Goal: Transaction & Acquisition: Book appointment/travel/reservation

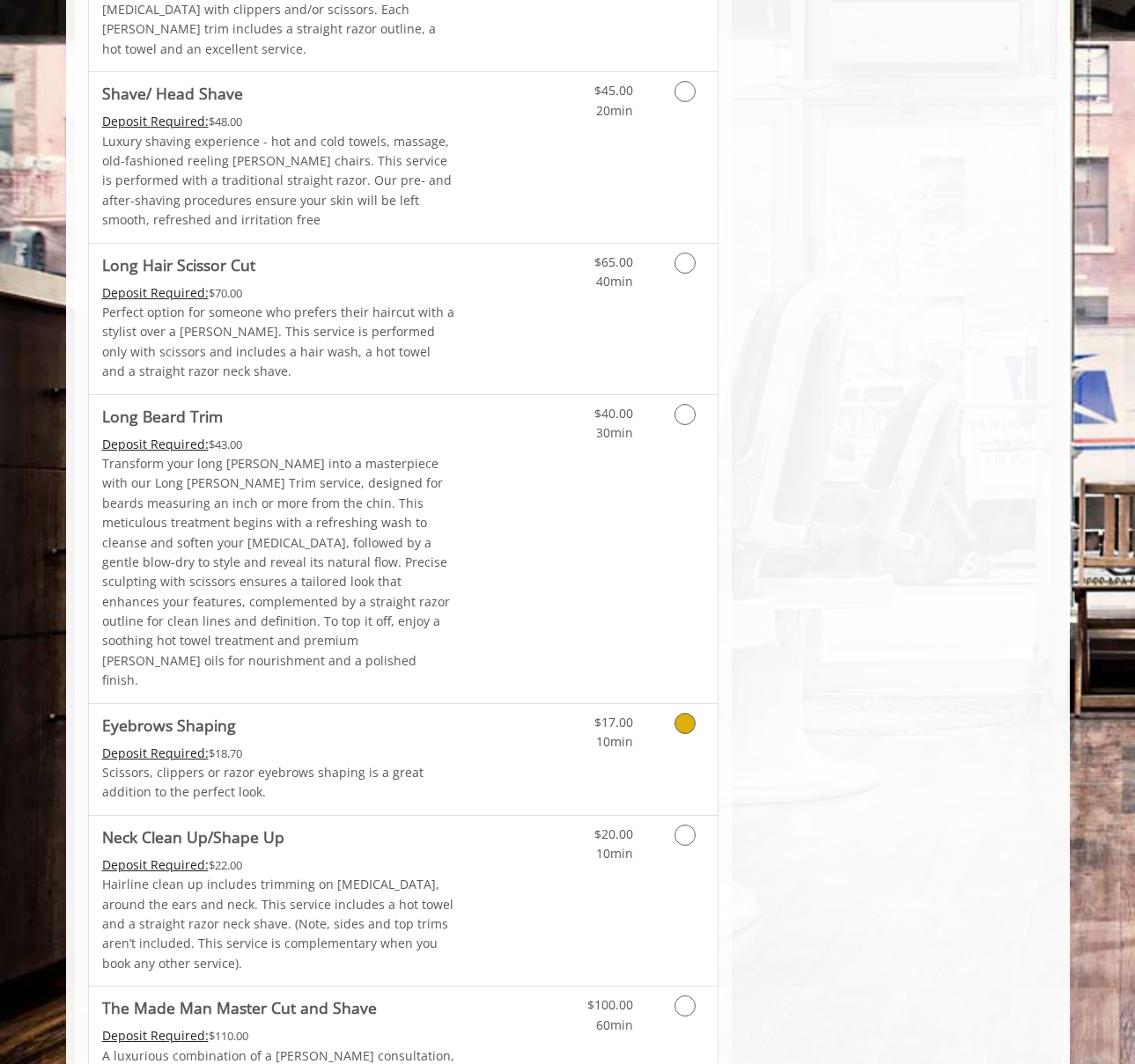
scroll to position [2187, 0]
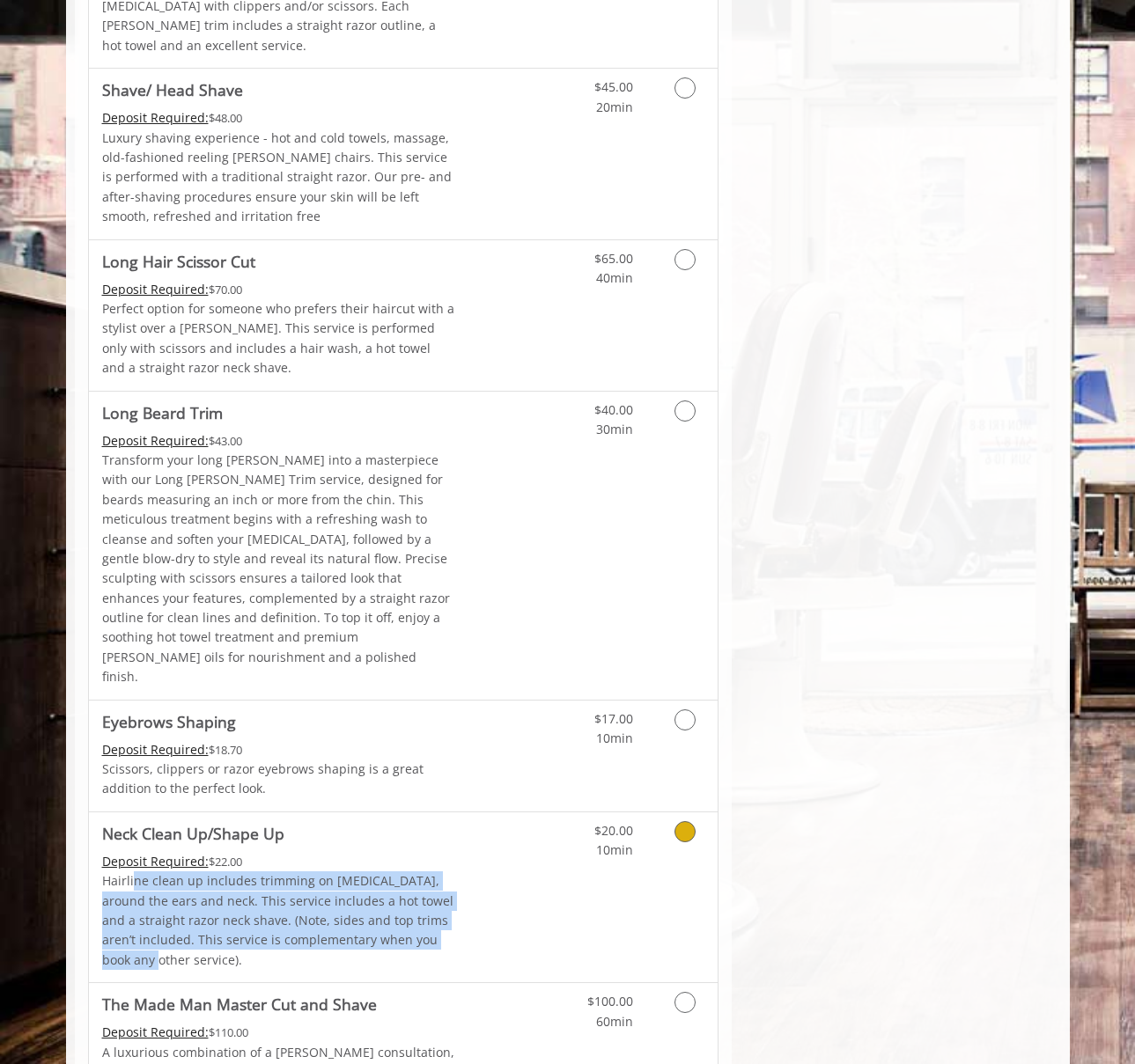
drag, startPoint x: 222, startPoint y: 741, endPoint x: 441, endPoint y: 801, distance: 227.1
click at [441, 871] on p "Hairline clean up includes trimming on [MEDICAL_DATA], around the ears and neck…" at bounding box center [279, 921] width 354 height 99
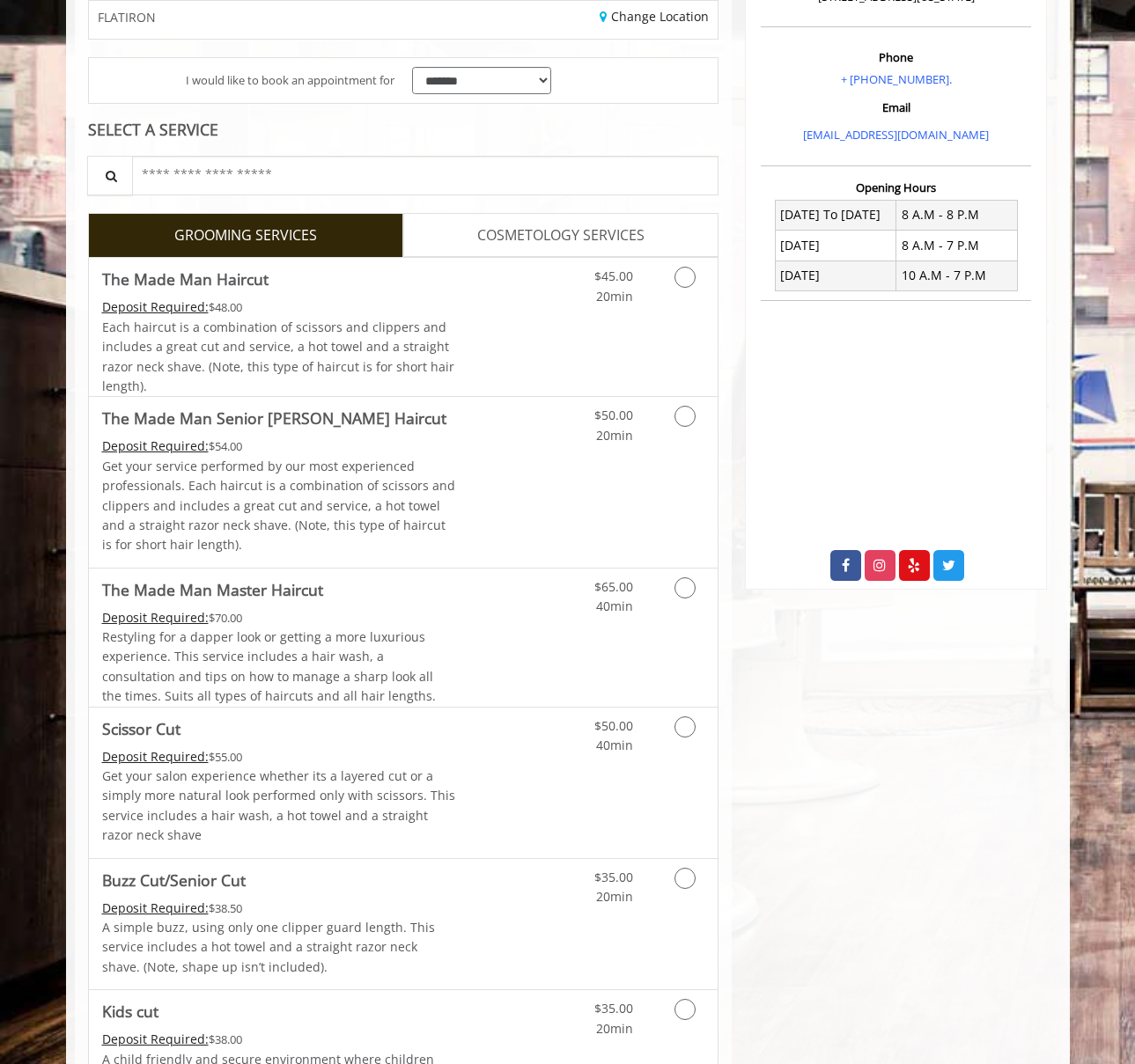
scroll to position [68, 0]
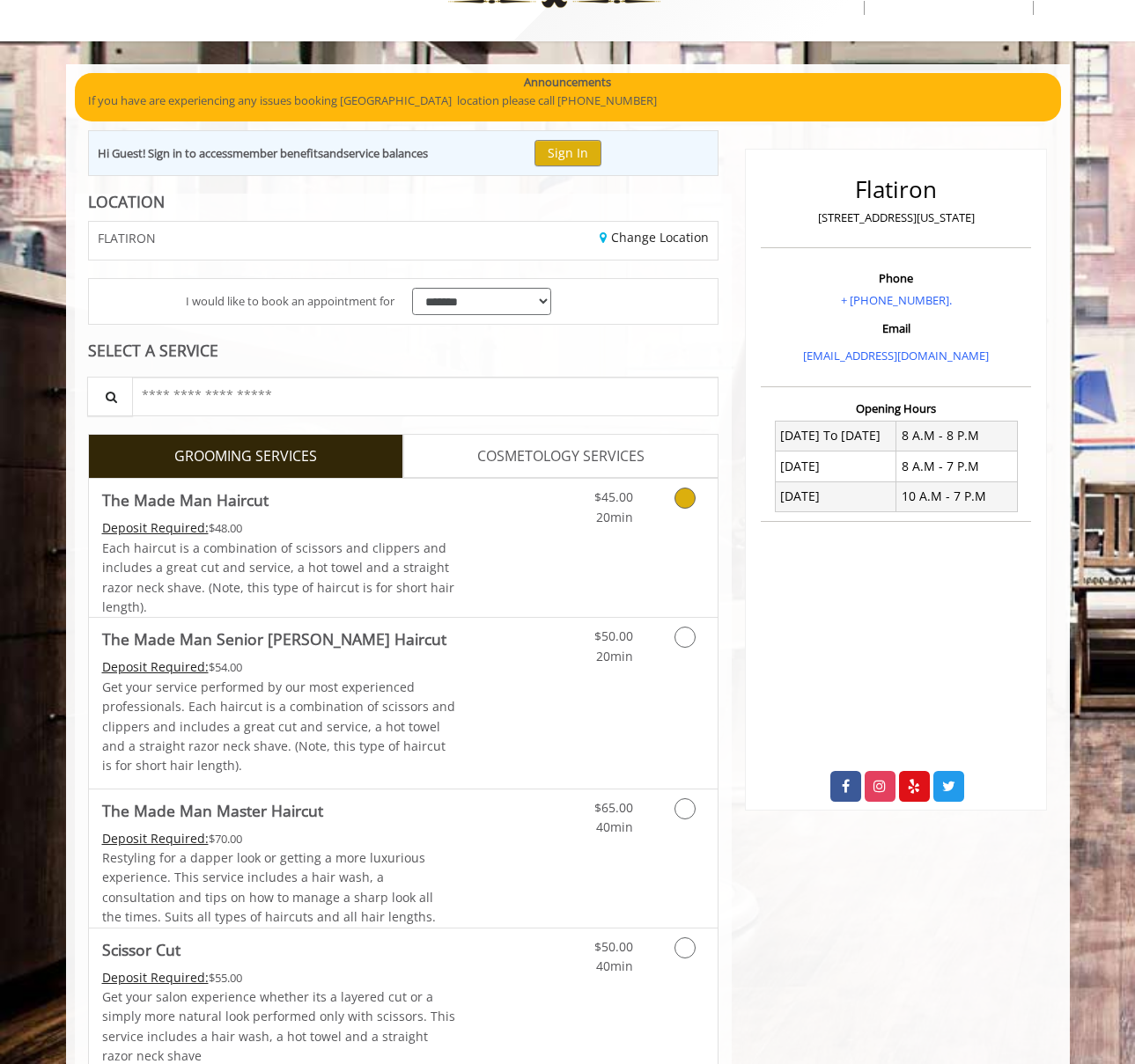
click at [534, 523] on link "Discounted Price" at bounding box center [507, 547] width 105 height 138
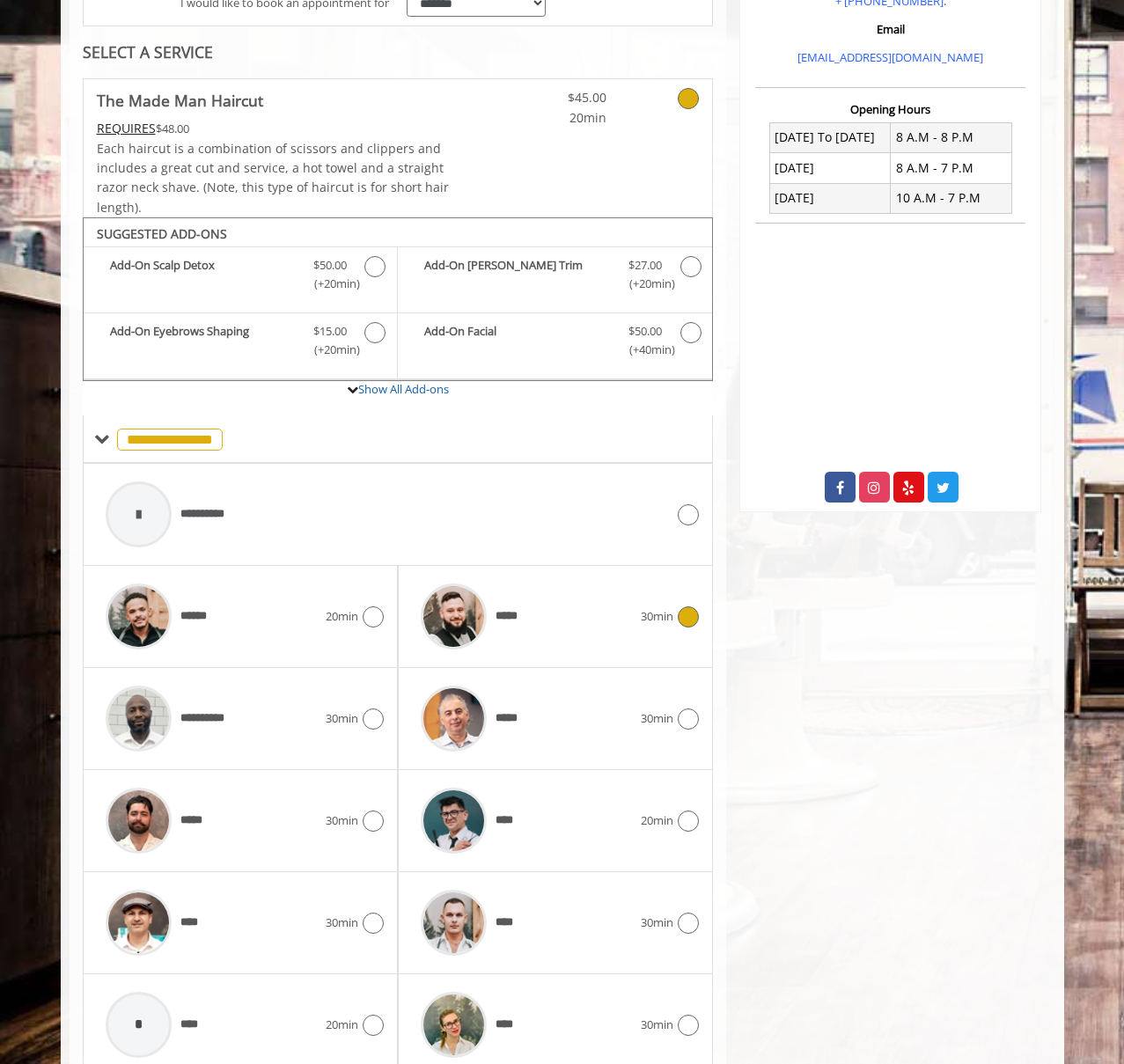
scroll to position [440, 0]
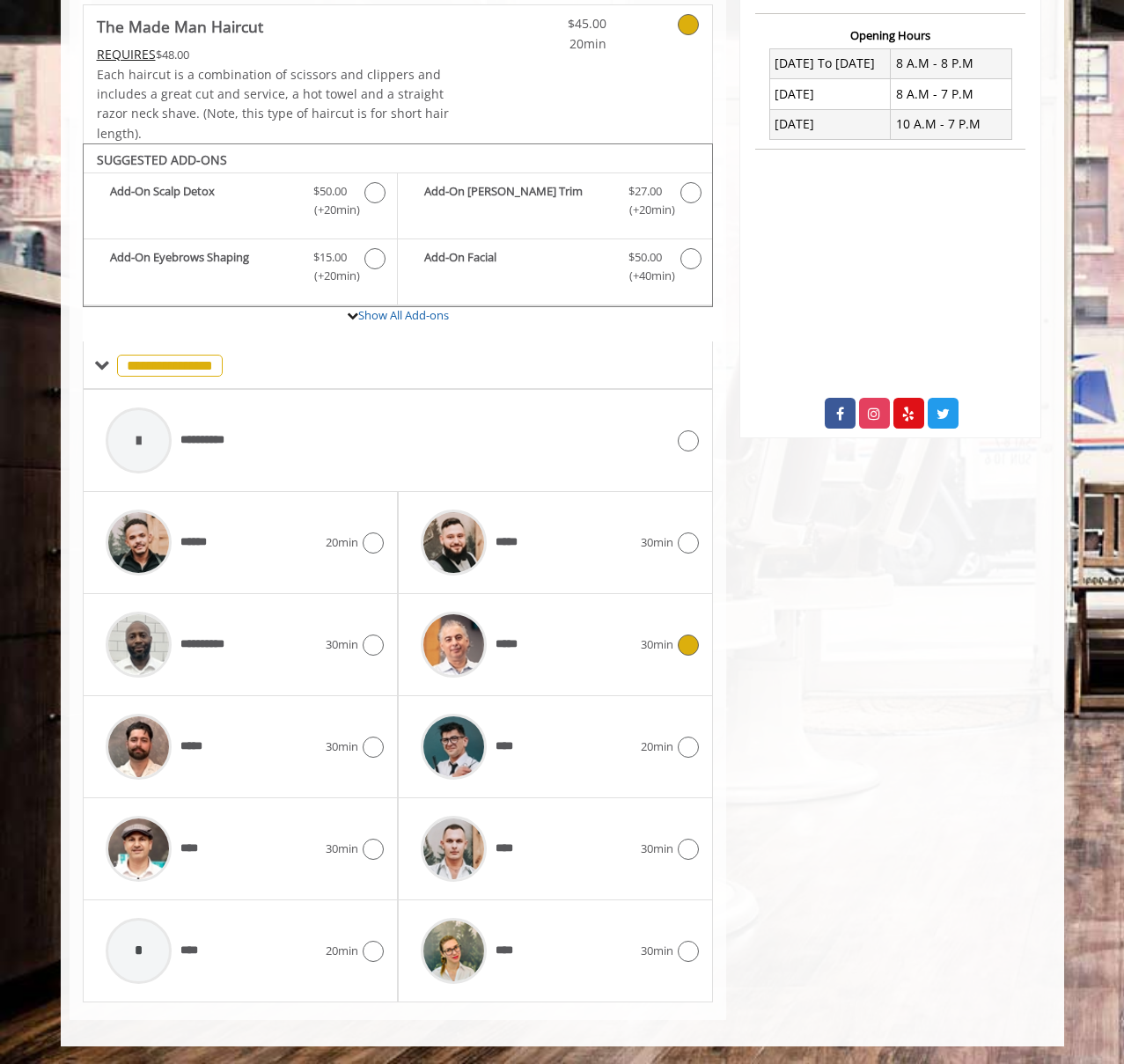
click at [575, 642] on div "*****" at bounding box center [526, 645] width 229 height 84
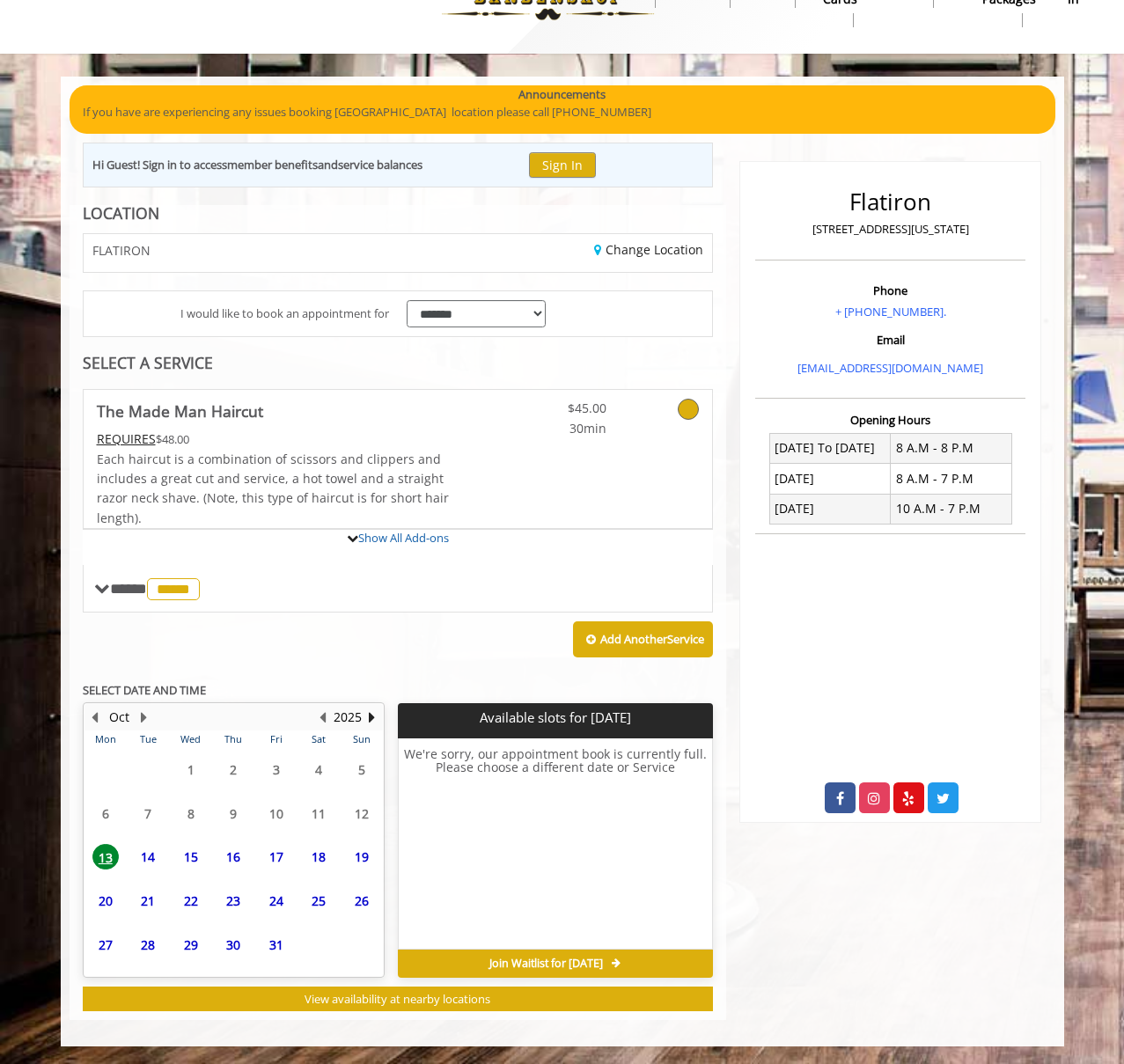
scroll to position [217, 0]
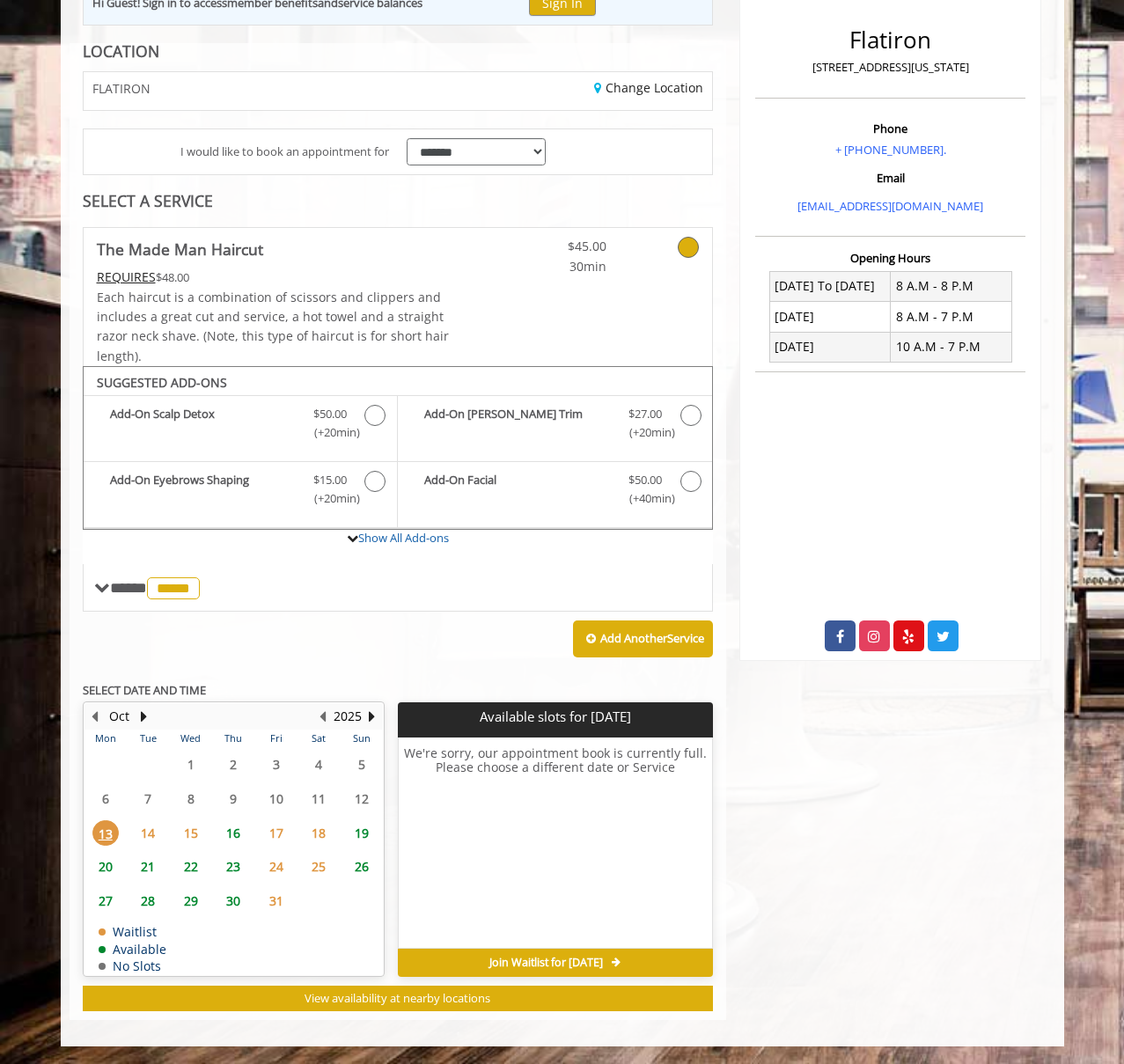
click at [236, 841] on span "16" at bounding box center [233, 833] width 26 height 26
click at [96, 838] on span "13" at bounding box center [105, 833] width 26 height 26
click at [227, 833] on span "16" at bounding box center [233, 833] width 26 height 26
click at [108, 837] on span "13" at bounding box center [105, 833] width 26 height 26
click at [232, 833] on span "16" at bounding box center [233, 833] width 26 height 26
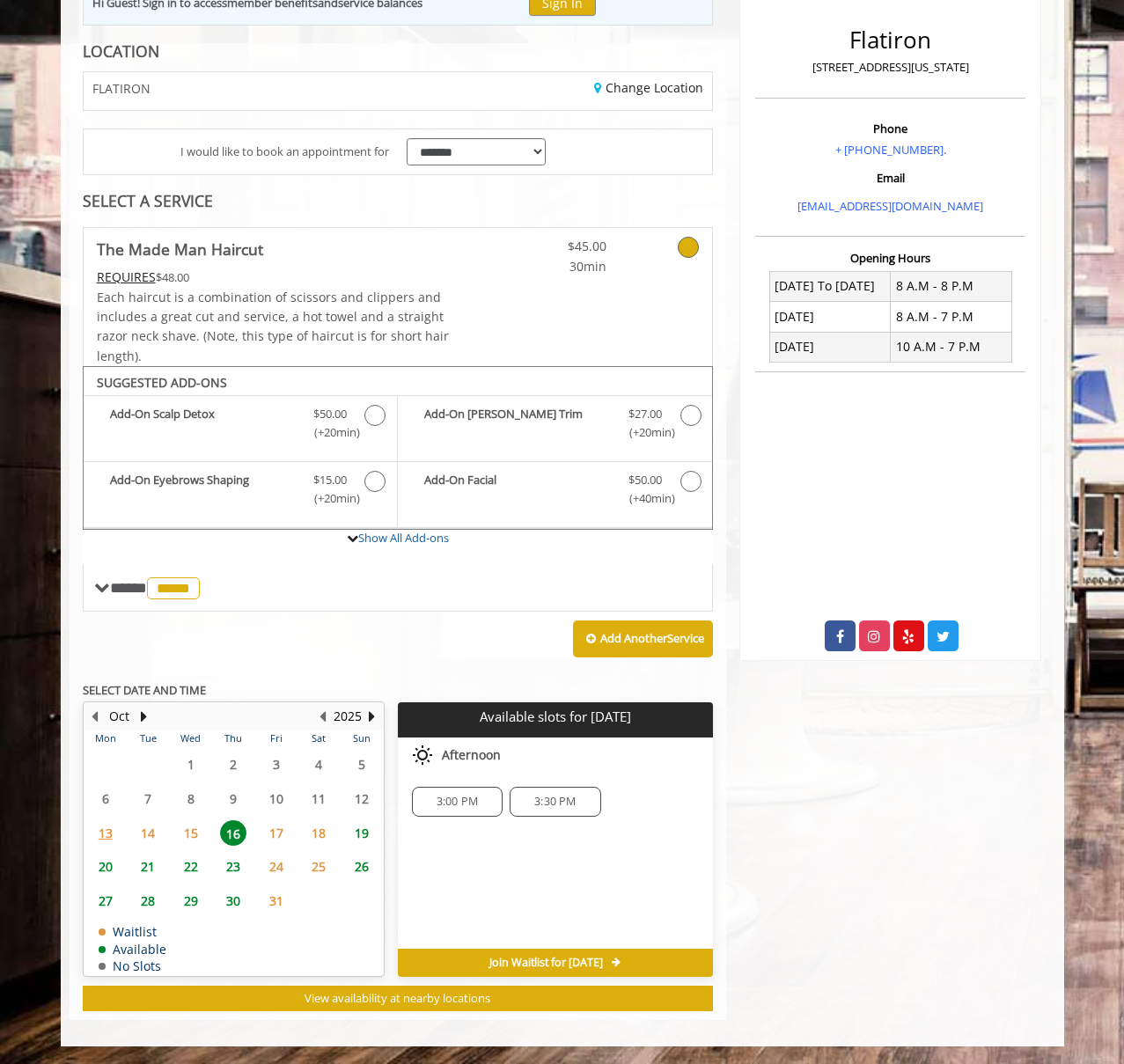
click at [136, 854] on span "21" at bounding box center [147, 867] width 26 height 26
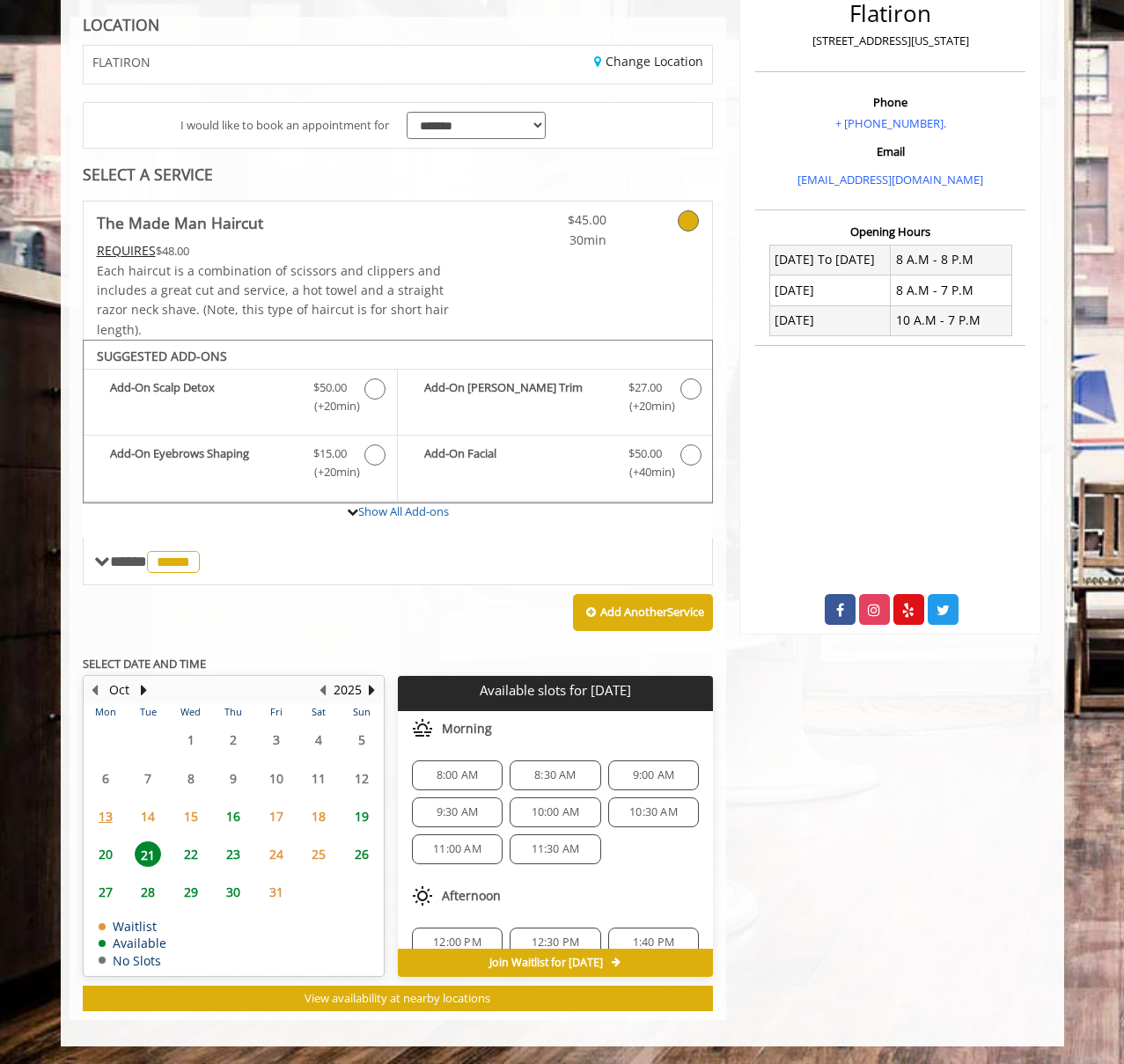
click at [184, 865] on span "22" at bounding box center [191, 855] width 26 height 26
click at [236, 834] on td "16" at bounding box center [233, 816] width 42 height 37
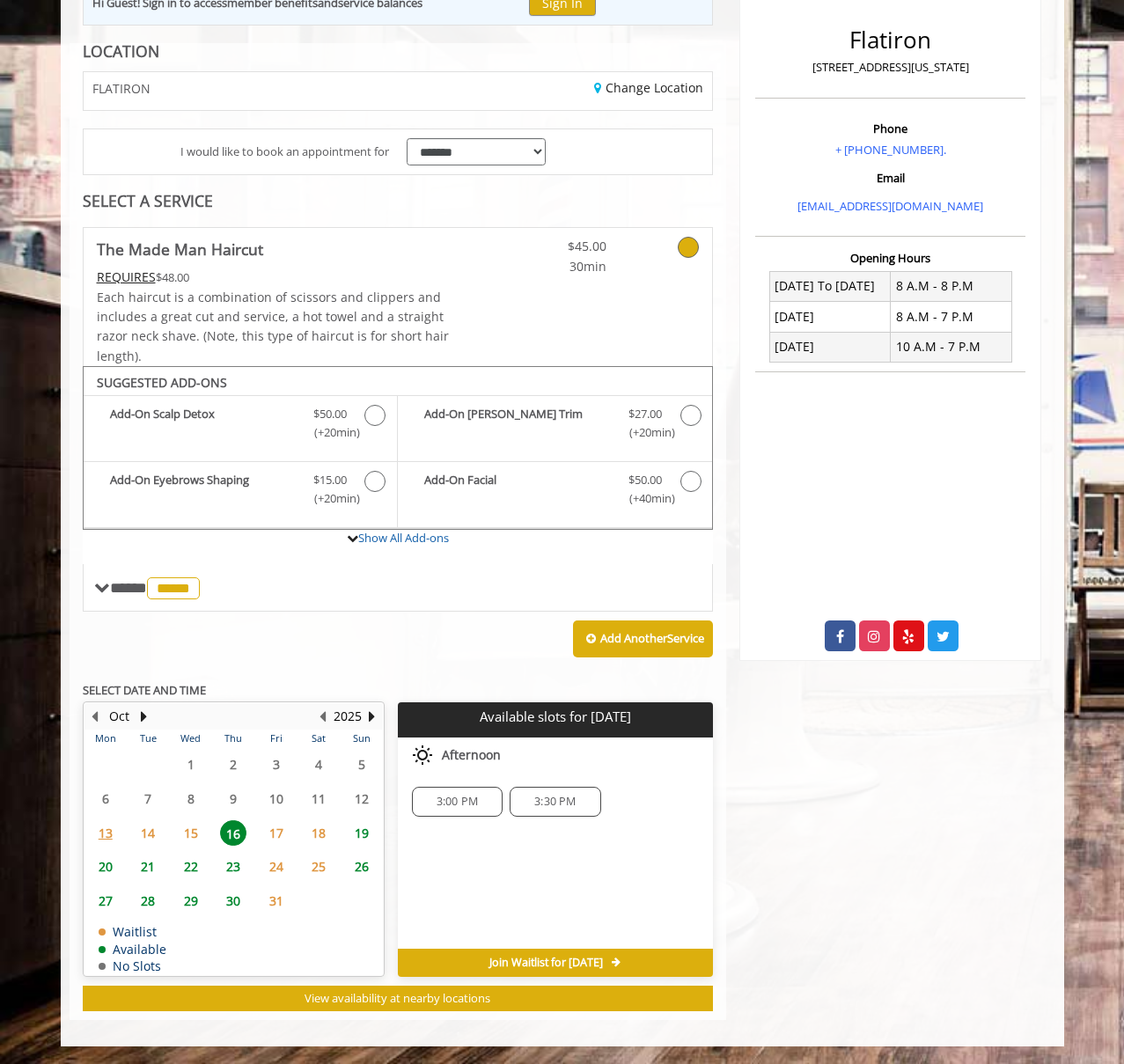
scroll to position [0, 0]
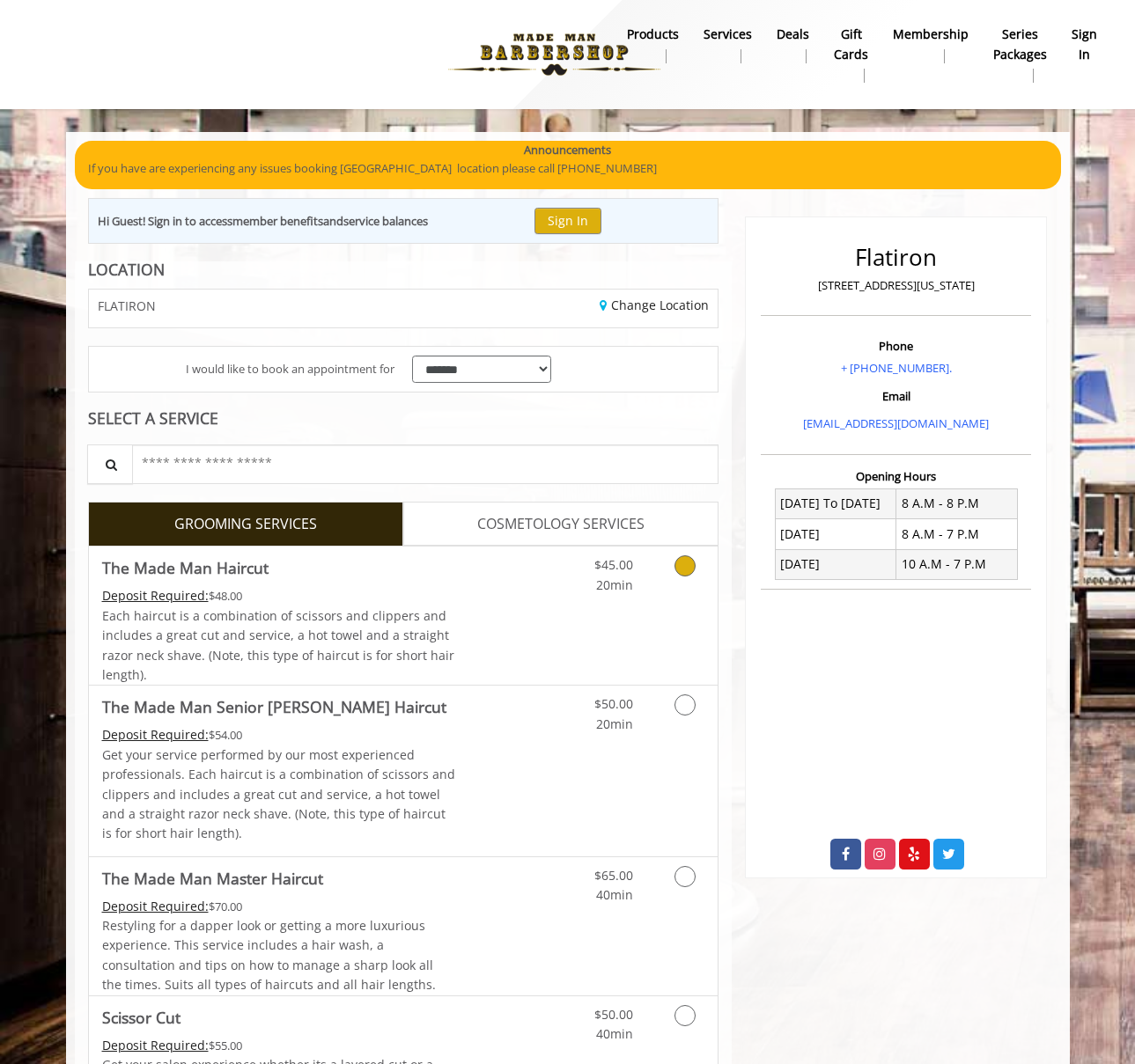
click at [659, 613] on div "$45.00 20min" at bounding box center [638, 616] width 158 height 138
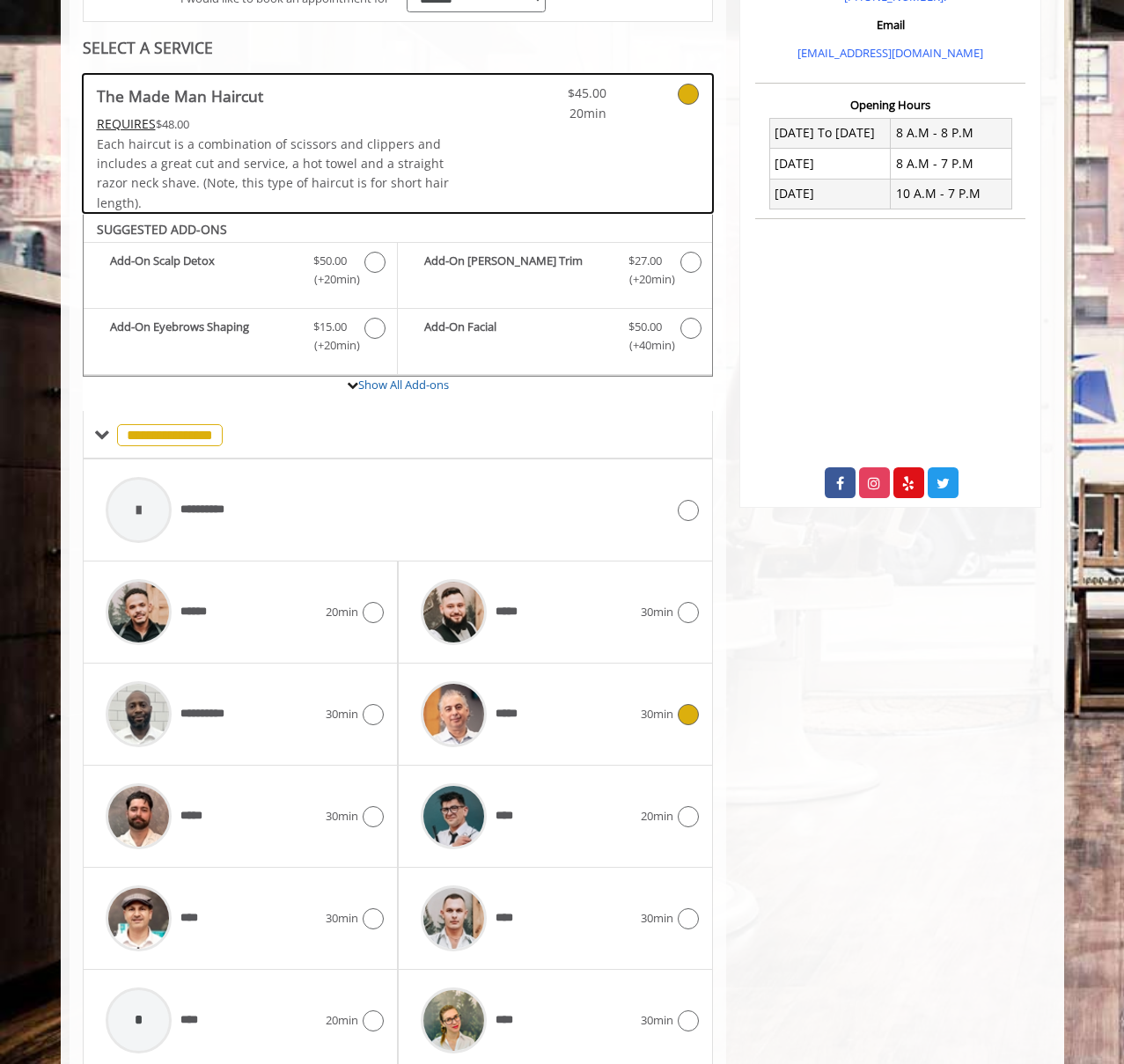
scroll to position [440, 0]
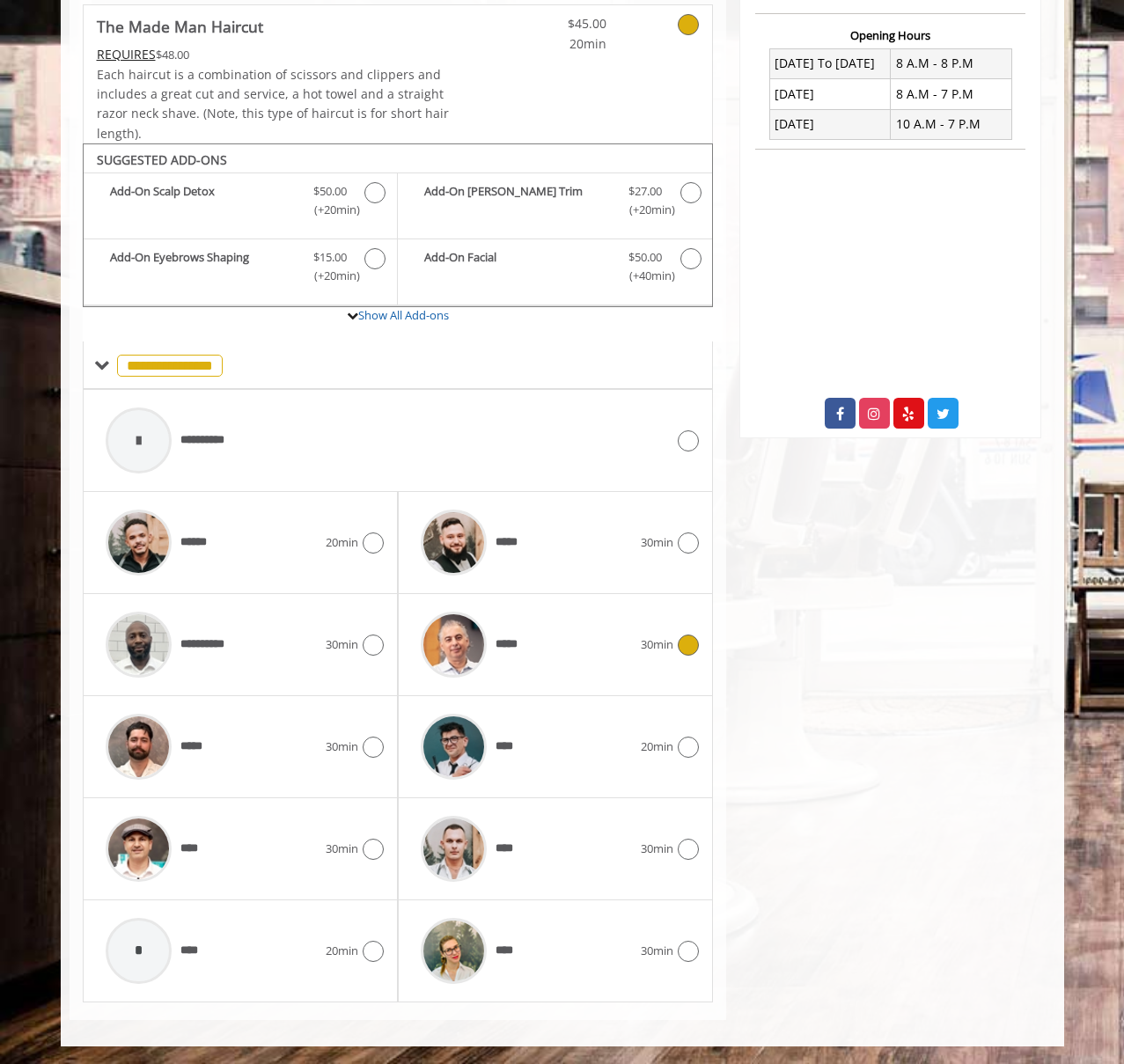
click at [615, 622] on div "*****" at bounding box center [526, 645] width 229 height 84
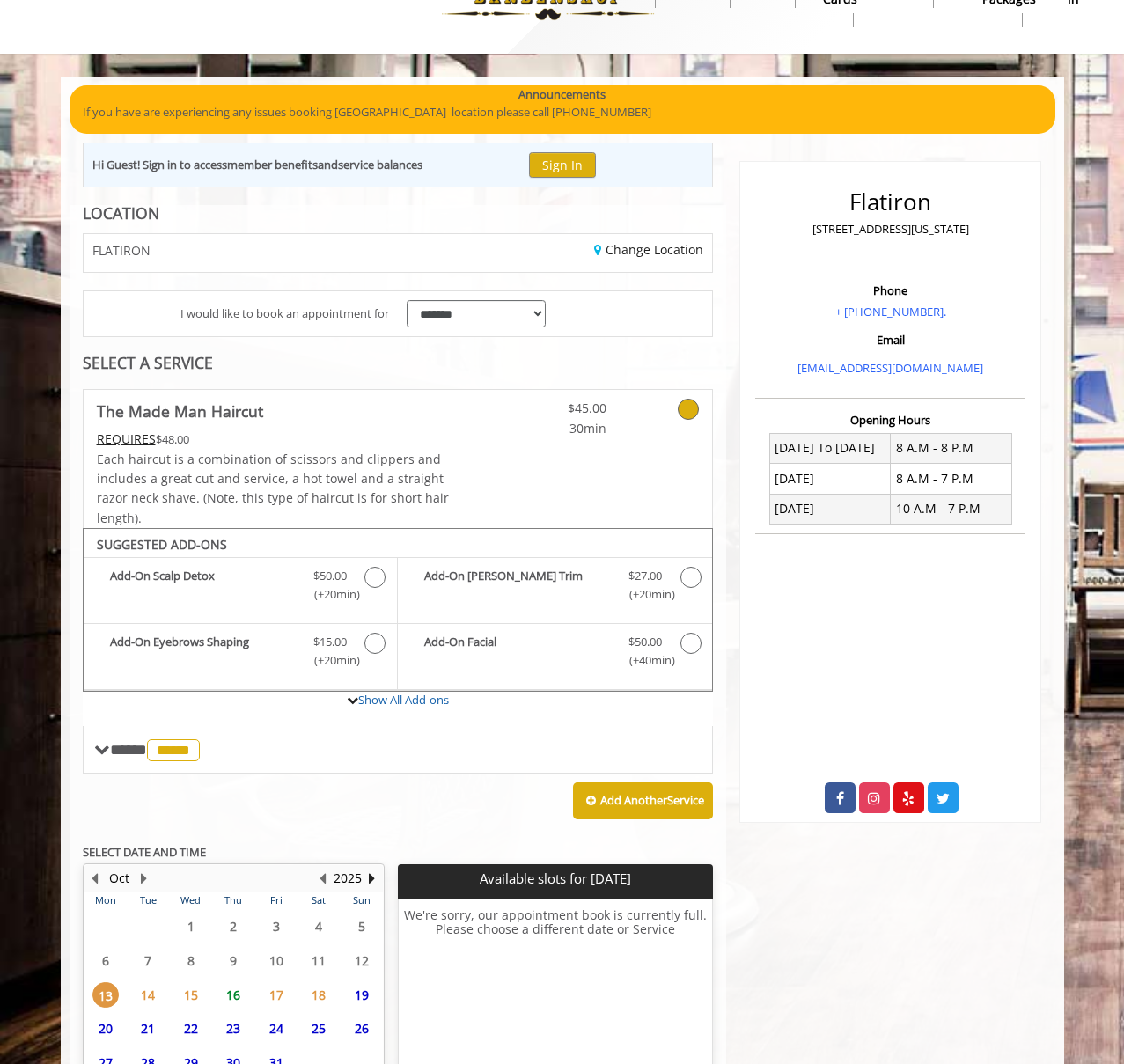
scroll to position [217, 0]
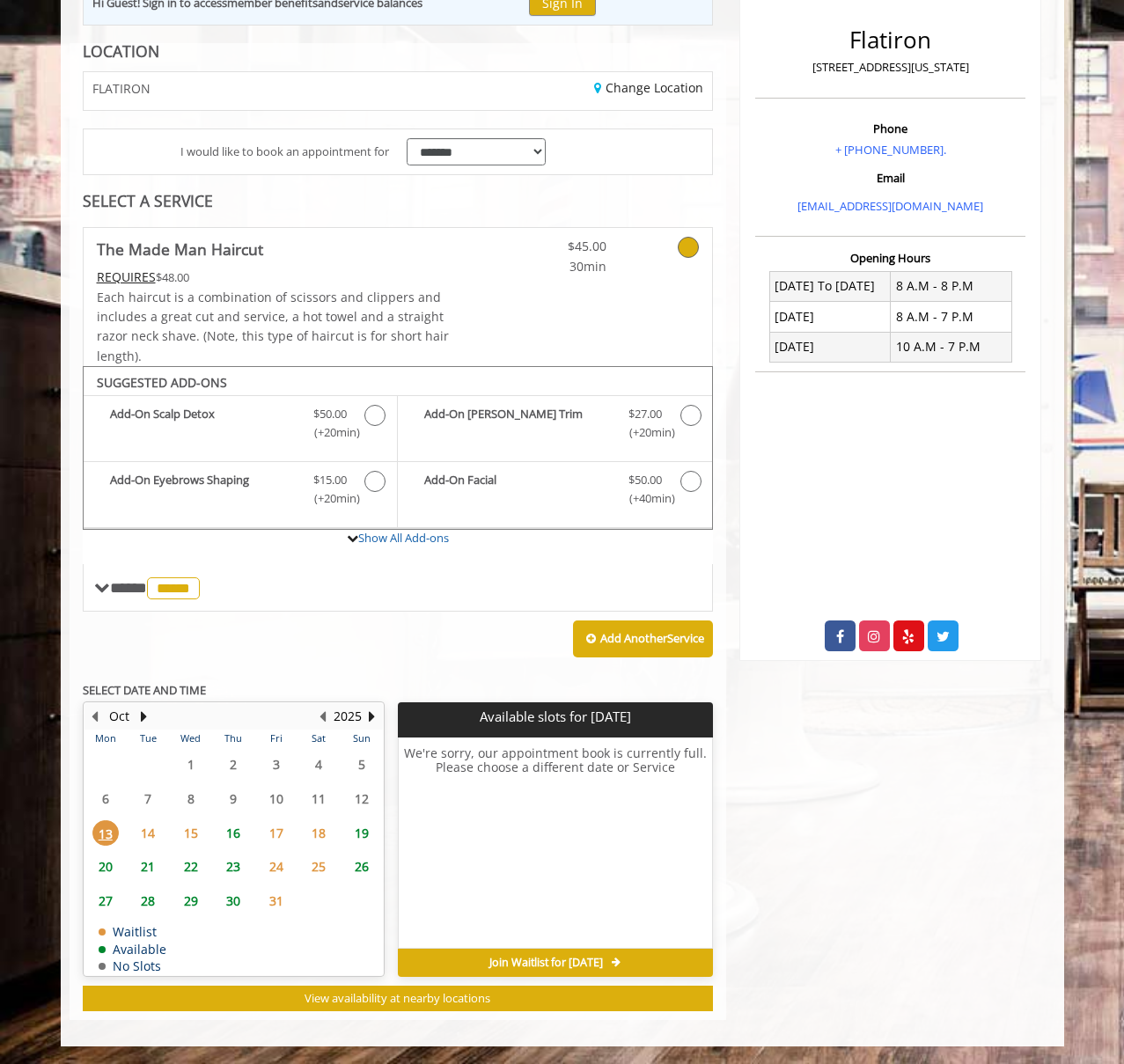
click at [237, 827] on span "16" at bounding box center [233, 833] width 26 height 26
click at [228, 838] on span "16" at bounding box center [233, 833] width 26 height 26
click at [226, 839] on span "16" at bounding box center [233, 833] width 26 height 26
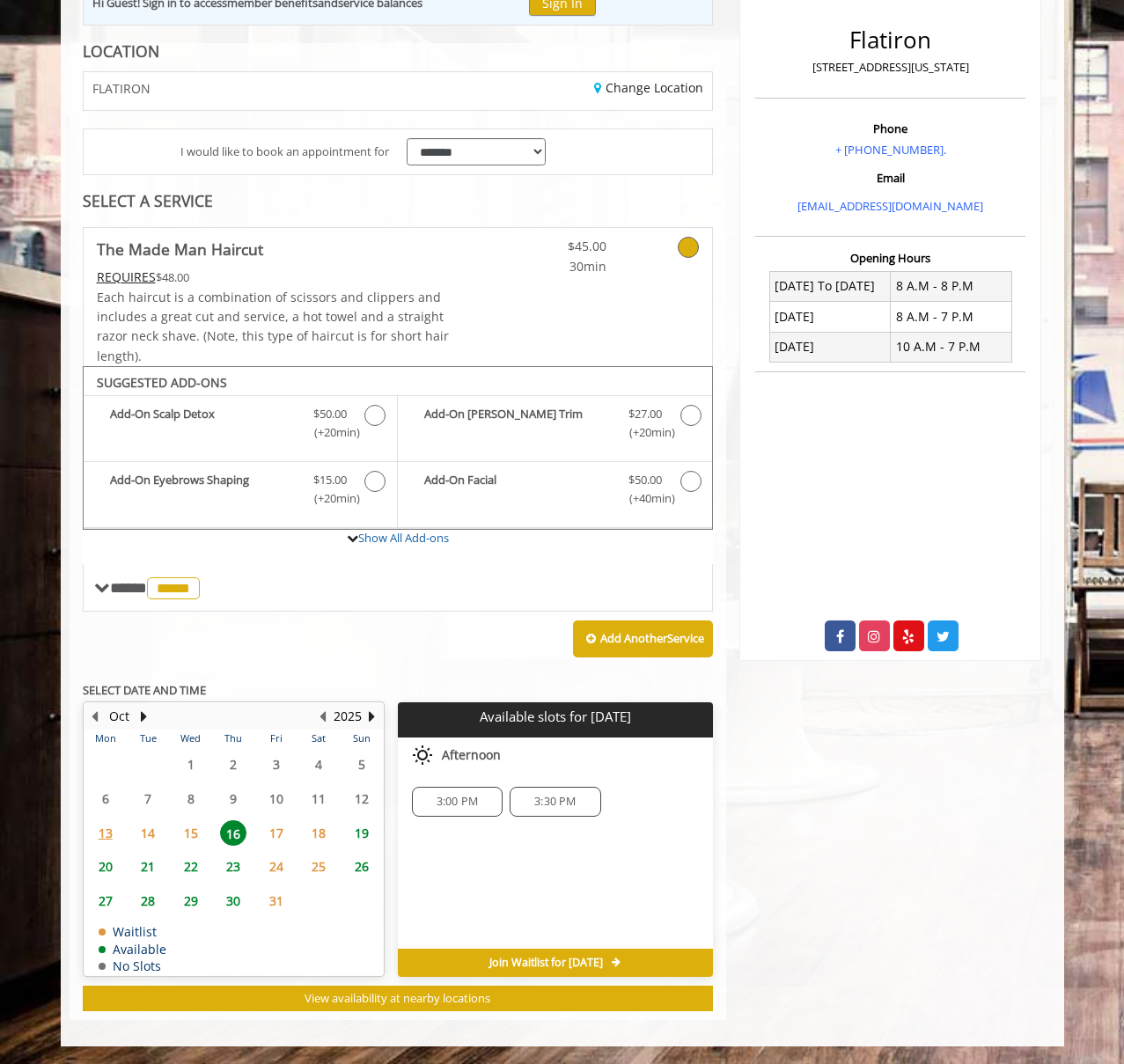
click at [226, 839] on span "16" at bounding box center [233, 833] width 26 height 26
